Goal: Find specific page/section: Find specific page/section

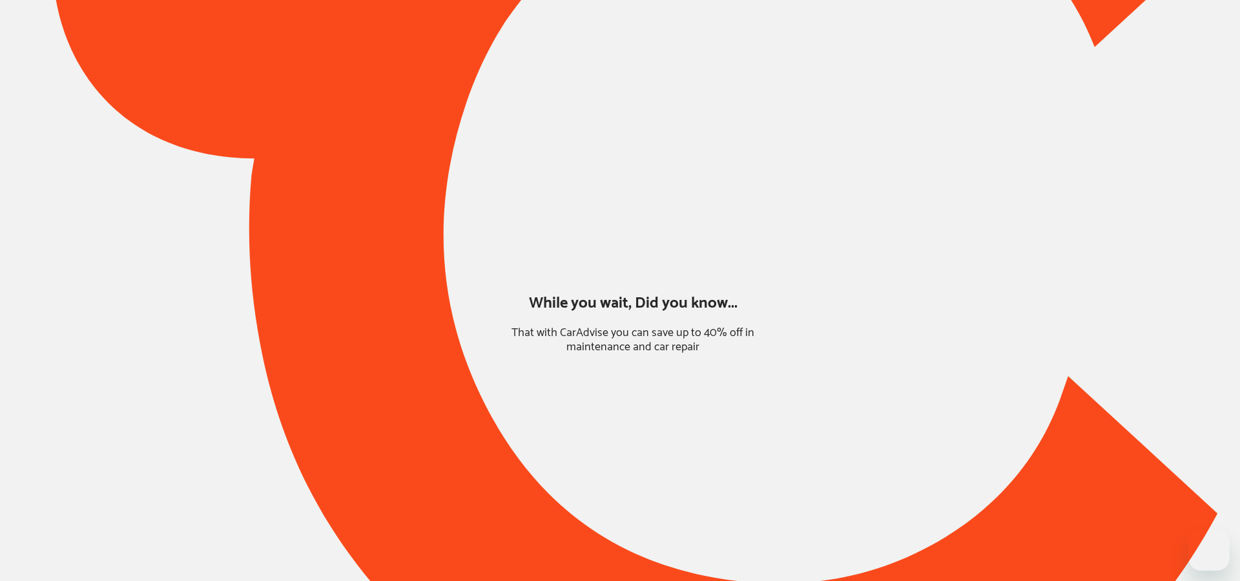
type input "*****"
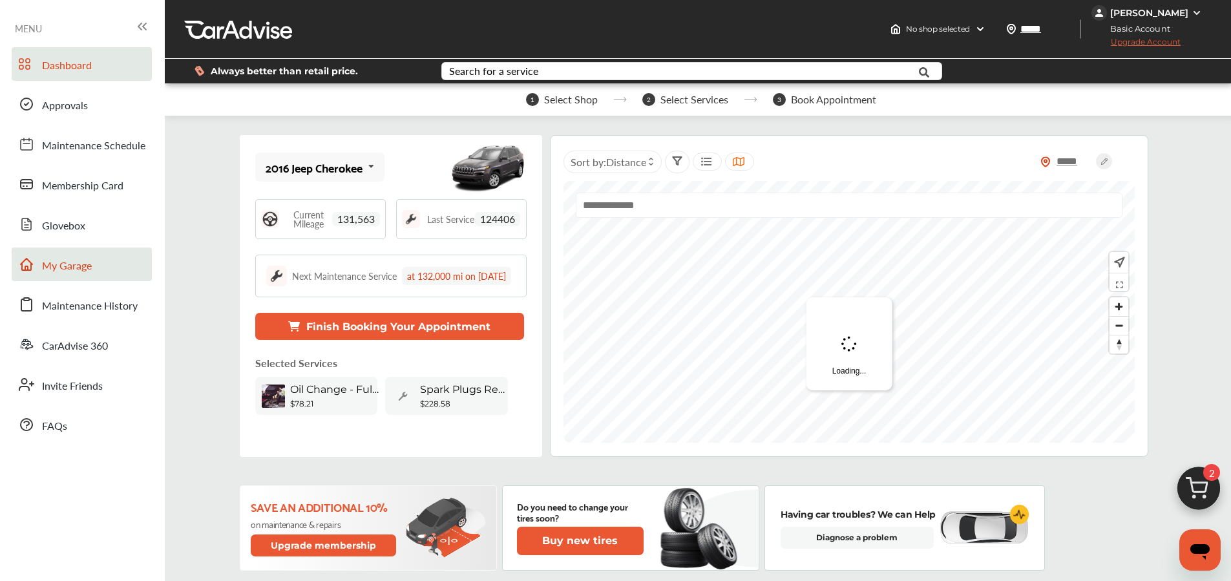
click at [78, 275] on link "My Garage" at bounding box center [82, 264] width 140 height 34
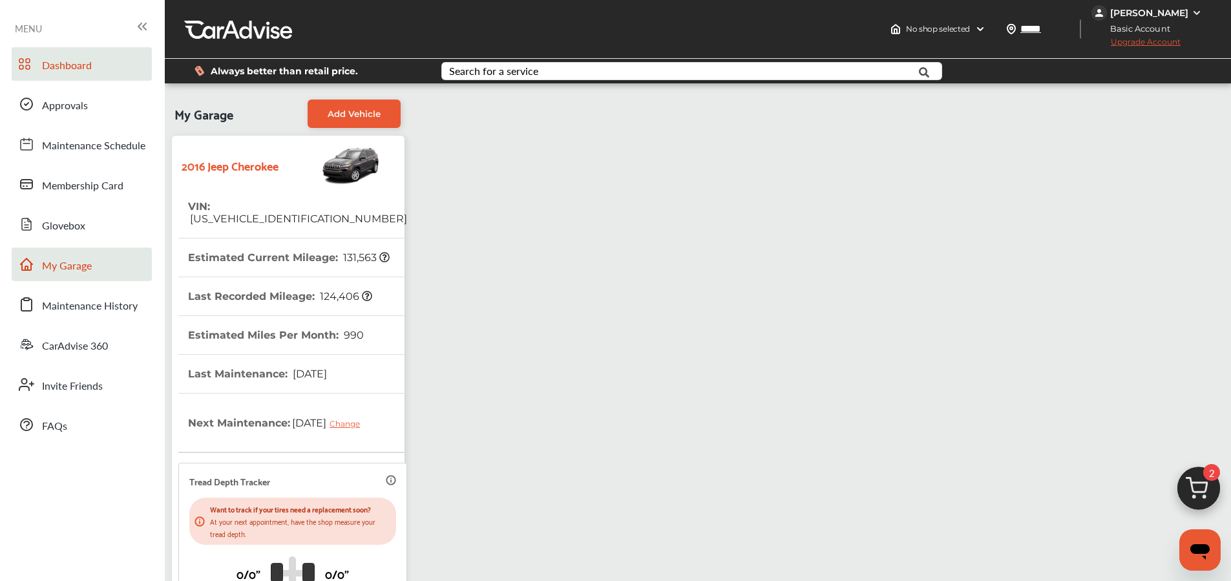
click at [36, 64] on span at bounding box center [26, 64] width 21 height 21
